Goal: Transaction & Acquisition: Register for event/course

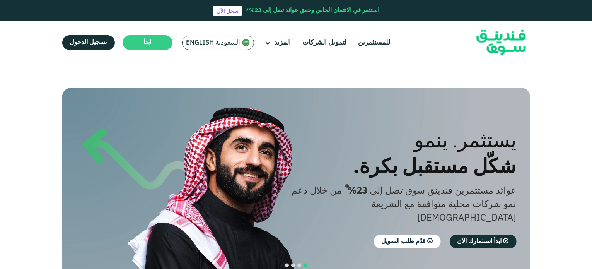
click at [206, 42] on span "السعودية English" at bounding box center [213, 42] width 54 height 9
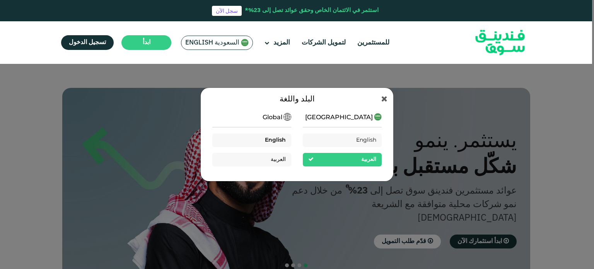
click at [272, 134] on div "English" at bounding box center [251, 140] width 79 height 14
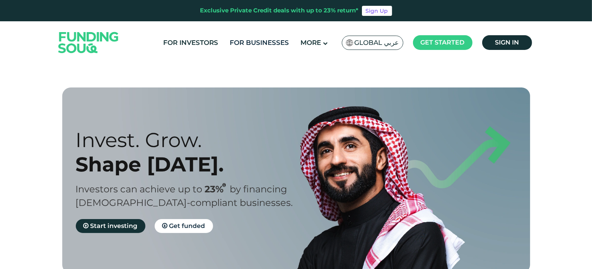
click at [285, 43] on link "For Businesses" at bounding box center [259, 42] width 63 height 13
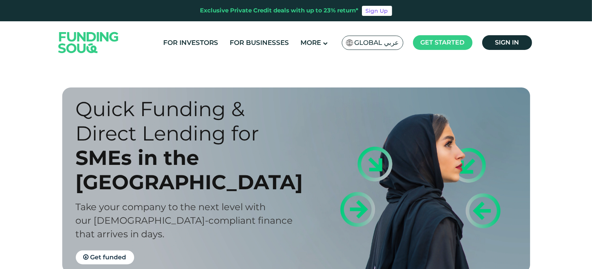
click at [196, 11] on div "Exclusive Private Credit deals with up to 23% return* Sign Up" at bounding box center [296, 10] width 592 height 21
drag, startPoint x: 239, startPoint y: 12, endPoint x: 247, endPoint y: 12, distance: 8.5
type textarea "ivat"
click at [247, 12] on div "Exclusive Private Credit deals with up to 23% return*" at bounding box center [279, 10] width 159 height 9
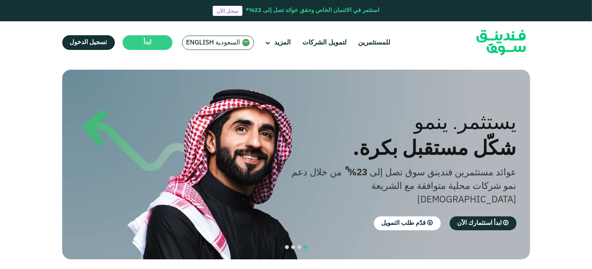
click at [211, 46] on span "السعودية English" at bounding box center [213, 42] width 54 height 9
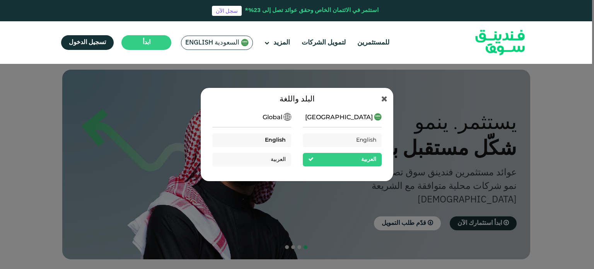
click at [274, 139] on span "English" at bounding box center [275, 139] width 21 height 5
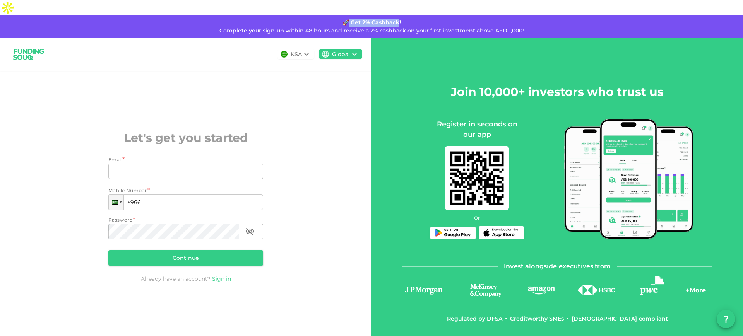
drag, startPoint x: 350, startPoint y: 3, endPoint x: 399, endPoint y: 2, distance: 49.5
type textarea "Get 2% Cashback"
click at [399, 15] on div "🚀 Get 2% Cashback! Complete your sign-up within 48 hours and receive a 2% cashb…" at bounding box center [371, 26] width 743 height 22
drag, startPoint x: 372, startPoint y: 14, endPoint x: 420, endPoint y: 12, distance: 48.0
click at [420, 27] on span "Complete your sign-up within 48 hours and receive a 2% cashback on your first i…" at bounding box center [371, 30] width 304 height 7
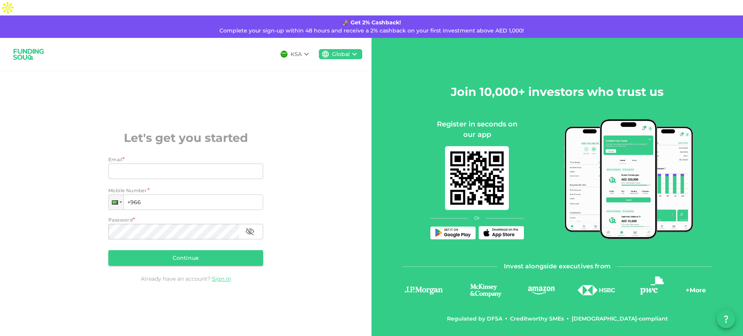
click at [351, 19] on strong "🚀 Get 2% Cashback!" at bounding box center [371, 22] width 58 height 7
click at [375, 27] on span "Complete your sign-up within 48 hours and receive a 2% cashback on your first i…" at bounding box center [371, 30] width 304 height 7
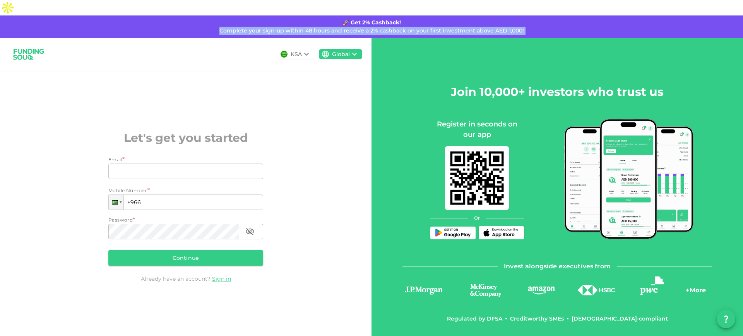
click at [375, 27] on span "Complete your sign-up within 48 hours and receive a 2% cashback on your first i…" at bounding box center [371, 30] width 304 height 7
